Goal: Information Seeking & Learning: Check status

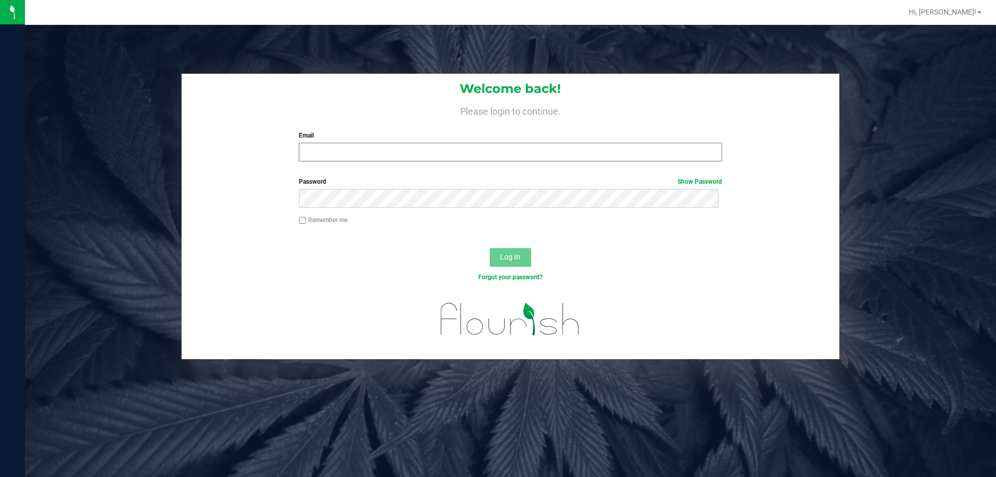
drag, startPoint x: 351, startPoint y: 142, endPoint x: 351, endPoint y: 157, distance: 15.1
click at [347, 147] on div "Email Required Please format your email correctly." at bounding box center [510, 146] width 439 height 31
drag, startPoint x: 359, startPoint y: 153, endPoint x: 378, endPoint y: 136, distance: 25.4
click at [360, 153] on input "Email" at bounding box center [510, 152] width 423 height 19
type input "[EMAIL_ADDRESS][DOMAIN_NAME]"
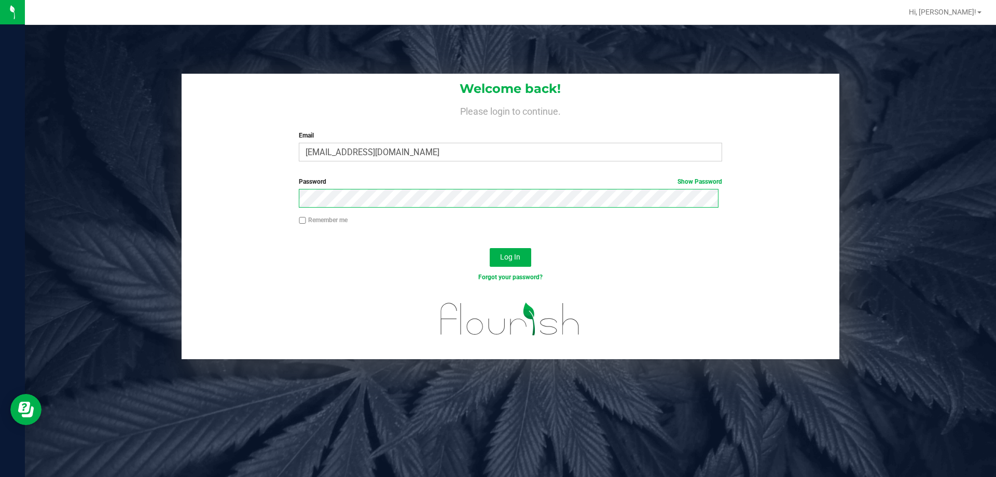
click at [490, 248] on button "Log In" at bounding box center [511, 257] width 42 height 19
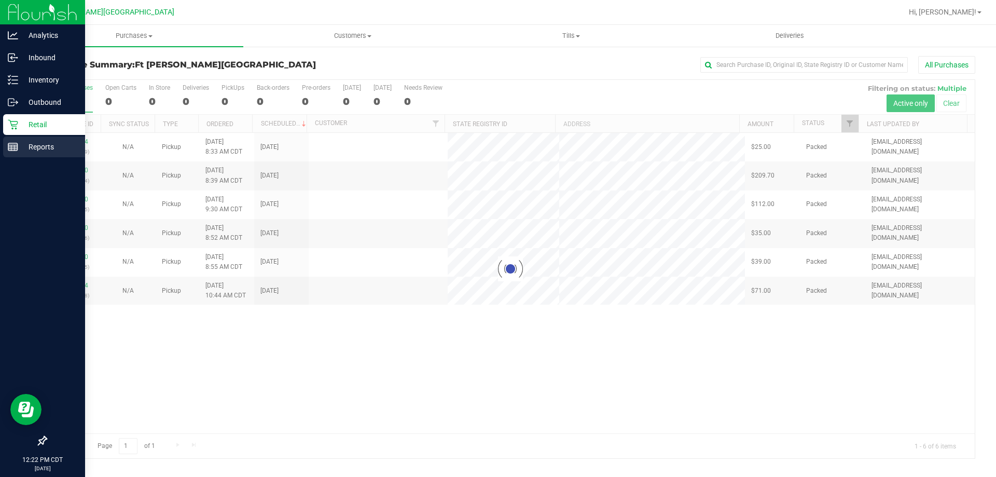
click at [30, 144] on p "Reports" at bounding box center [49, 147] width 62 height 12
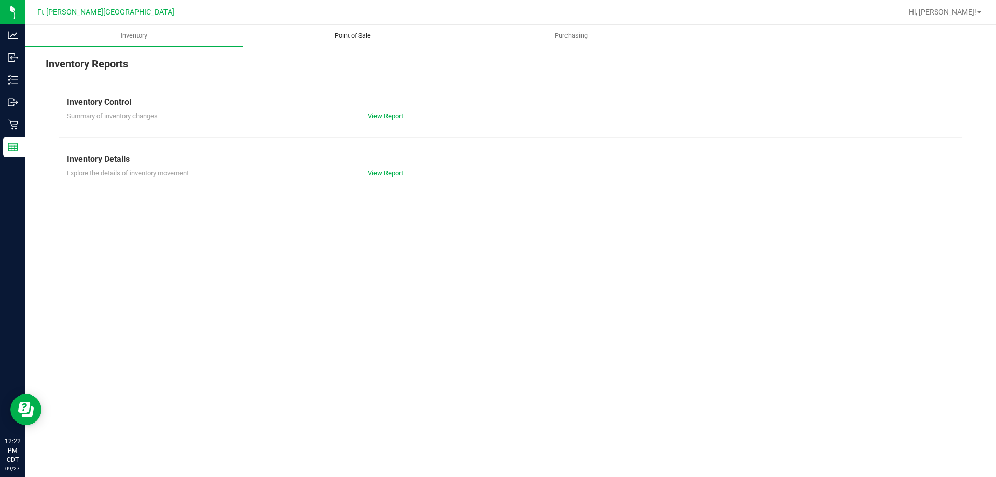
click at [354, 32] on span "Point of Sale" at bounding box center [353, 35] width 64 height 9
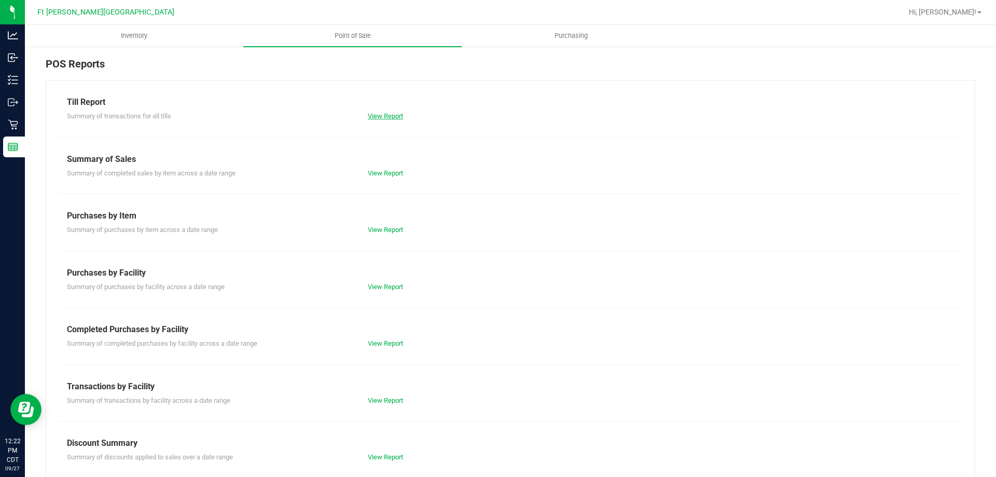
click at [389, 119] on link "View Report" at bounding box center [385, 116] width 35 height 8
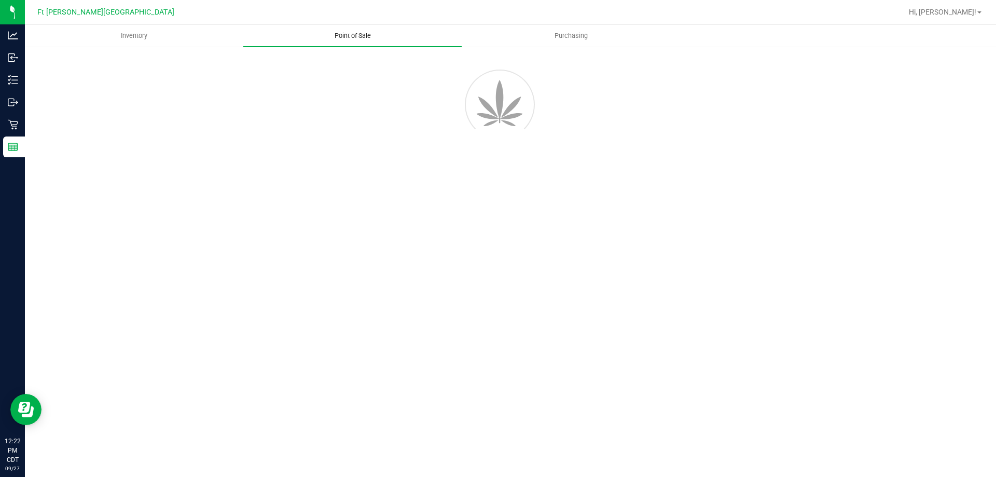
click at [347, 32] on span "Point of Sale" at bounding box center [353, 35] width 64 height 9
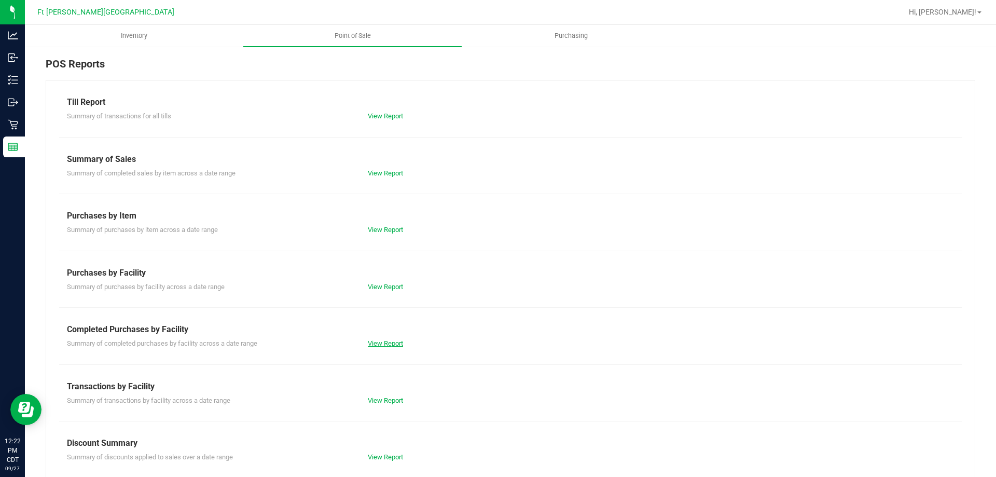
click at [379, 339] on link "View Report" at bounding box center [385, 343] width 35 height 8
